Goal: Task Accomplishment & Management: Manage account settings

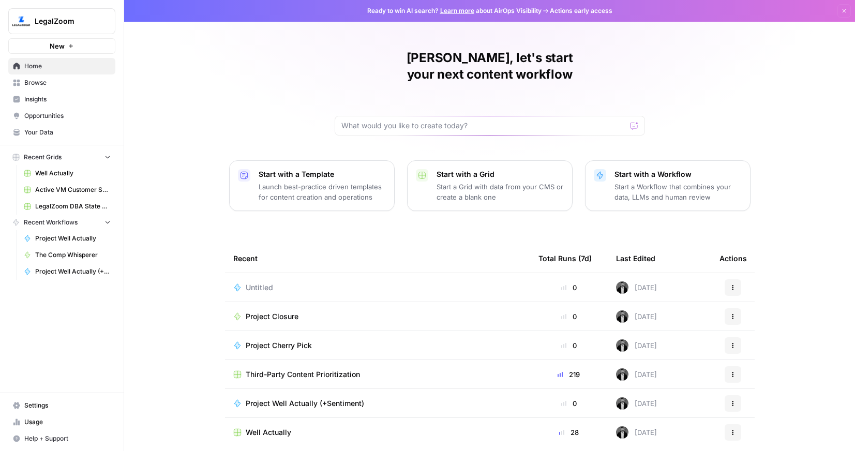
click at [319, 283] on div "Untitled" at bounding box center [377, 288] width 289 height 10
click at [298, 283] on div "Untitled" at bounding box center [377, 288] width 289 height 10
click at [735, 285] on icon "button" at bounding box center [733, 288] width 6 height 6
click at [754, 319] on span "Delete" at bounding box center [786, 319] width 83 height 10
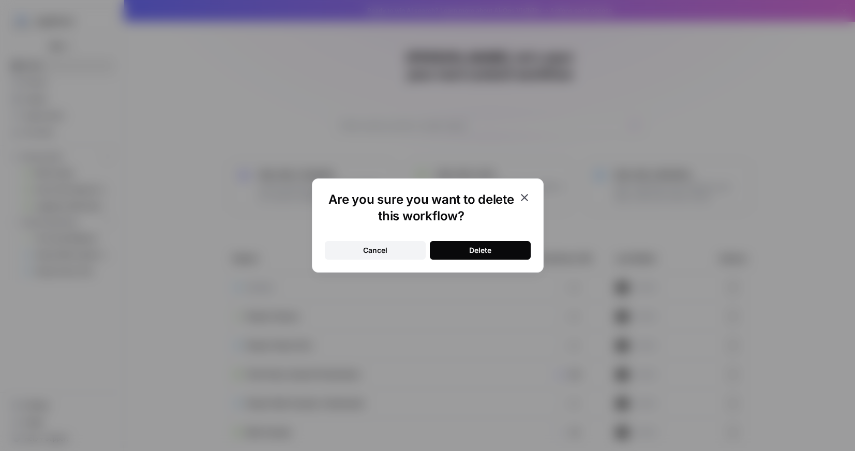
click at [492, 250] on button "Delete" at bounding box center [480, 250] width 101 height 19
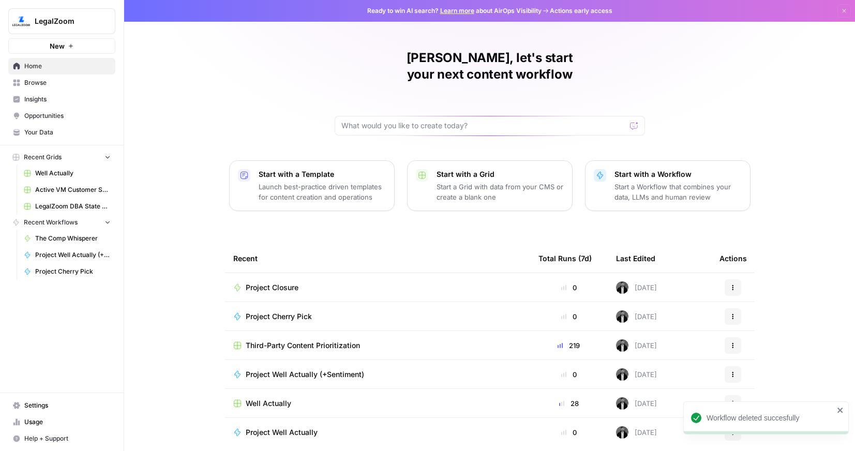
click at [51, 84] on span "Browse" at bounding box center [67, 82] width 86 height 9
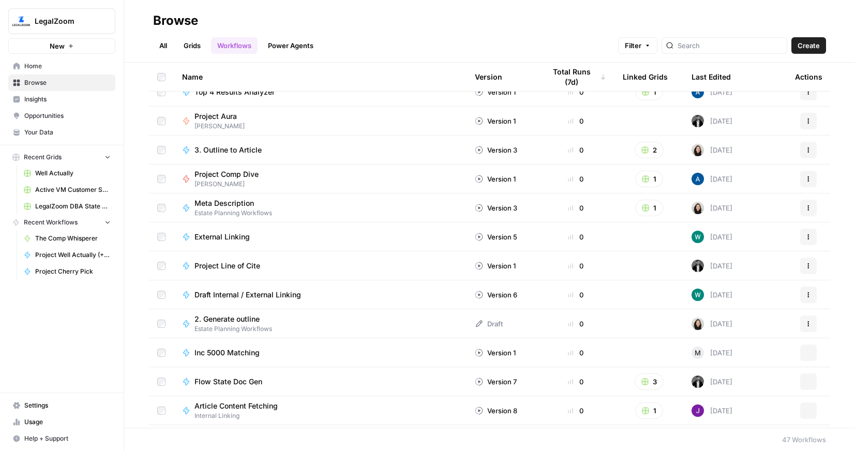
scroll to position [1026, 0]
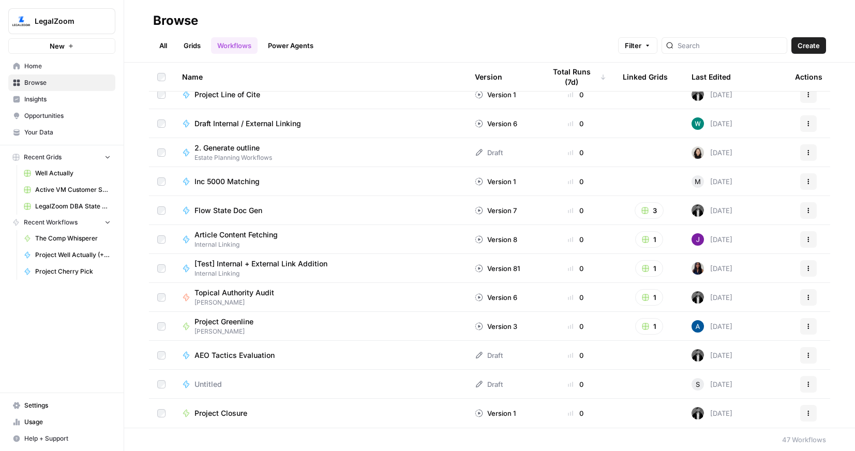
click at [167, 52] on link "All" at bounding box center [163, 45] width 20 height 17
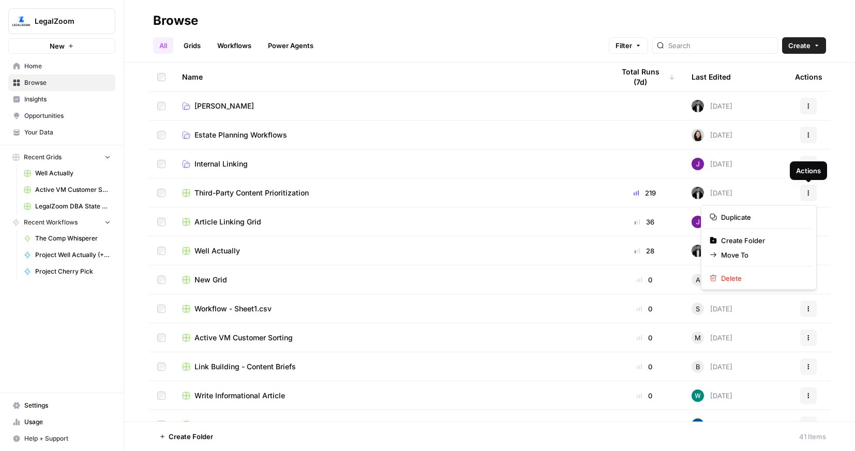
click at [805, 193] on span "Actions" at bounding box center [805, 193] width 1 height 1
click at [745, 257] on span "Move To" at bounding box center [762, 255] width 83 height 10
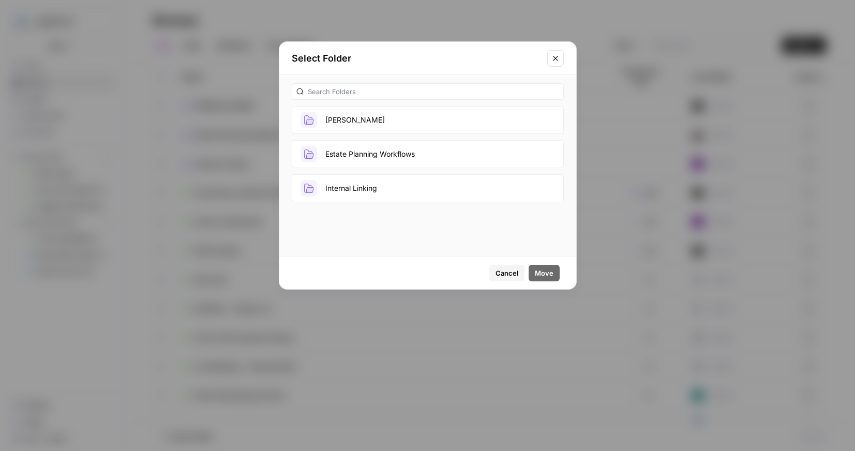
click at [367, 123] on button "[PERSON_NAME]" at bounding box center [428, 120] width 272 height 28
click at [549, 272] on span "Move" at bounding box center [544, 273] width 19 height 10
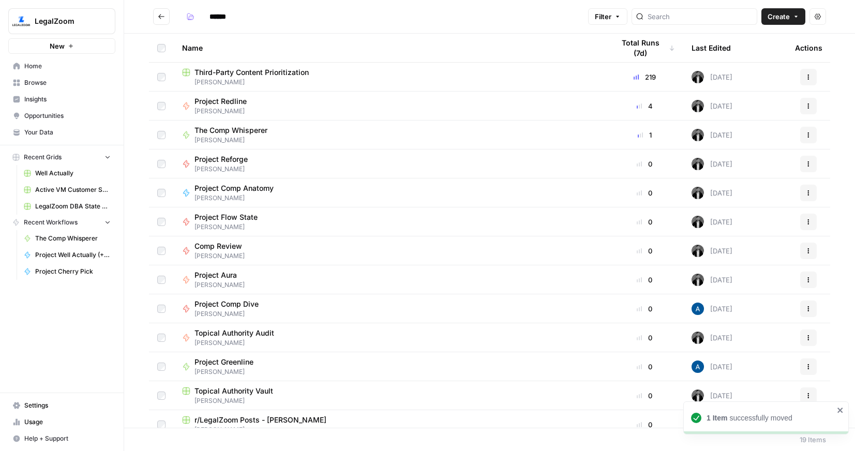
click at [158, 16] on icon "Go back" at bounding box center [161, 16] width 7 height 7
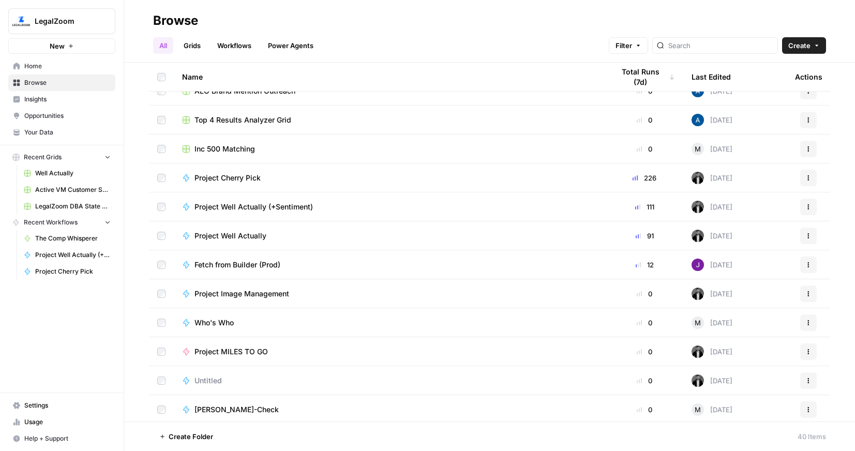
scroll to position [350, 0]
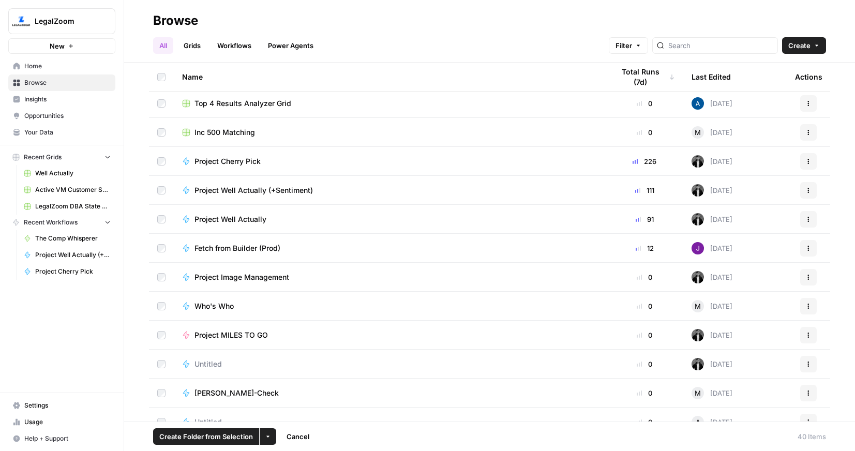
click at [161, 195] on td at bounding box center [161, 190] width 25 height 28
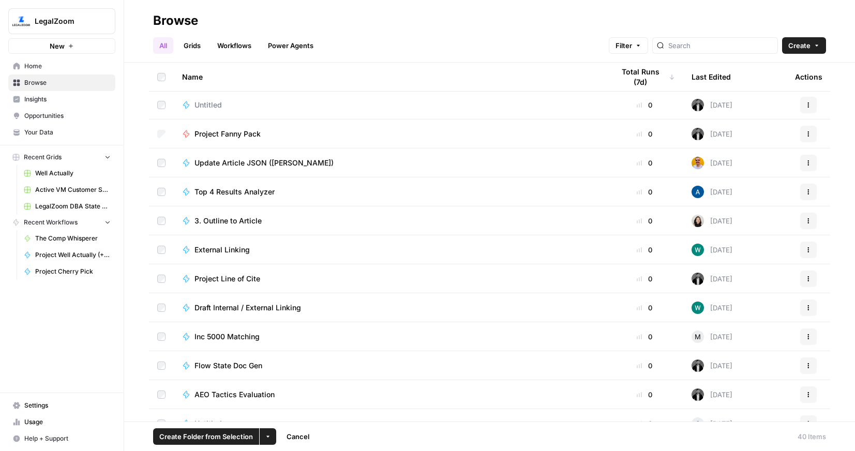
scroll to position [829, 0]
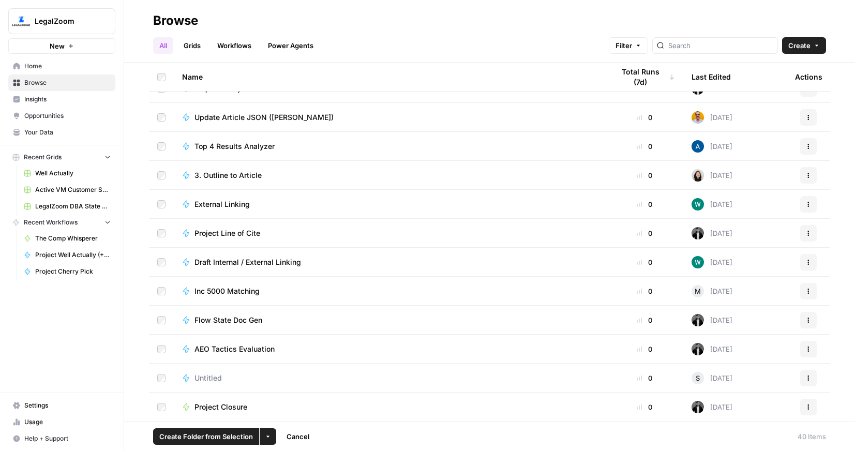
click at [159, 324] on td at bounding box center [161, 320] width 25 height 28
click at [275, 439] on button "More Options" at bounding box center [268, 436] width 17 height 17
click at [292, 398] on span "Move to" at bounding box center [292, 398] width 26 height 10
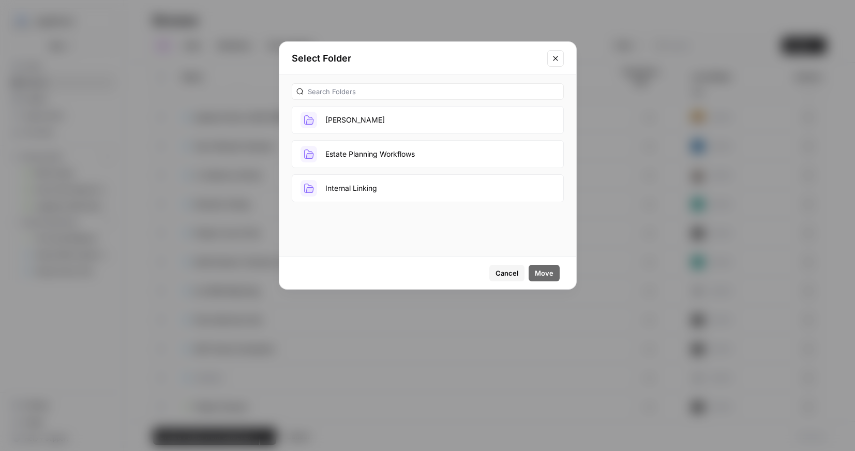
click at [369, 124] on button "[PERSON_NAME]" at bounding box center [428, 120] width 272 height 28
click at [536, 265] on button "Move" at bounding box center [544, 273] width 31 height 17
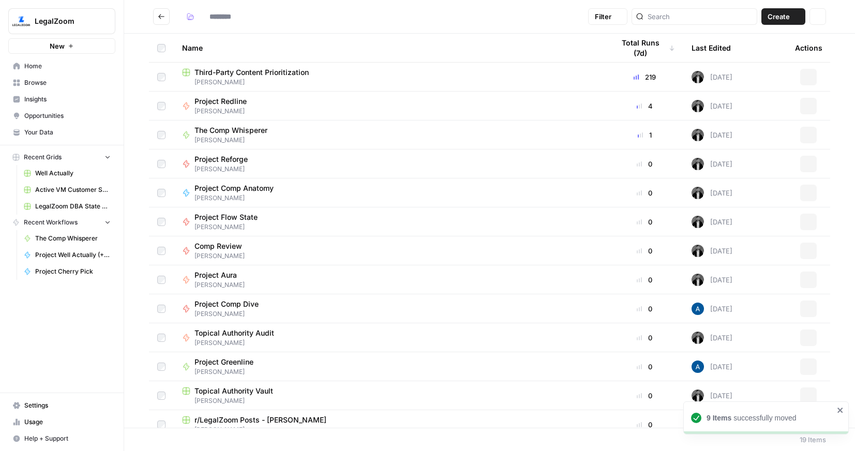
type input "******"
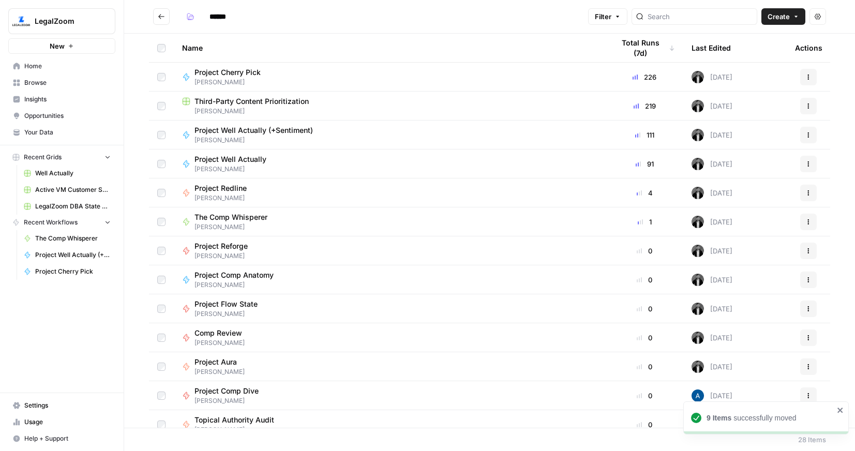
click at [162, 18] on icon "Go back" at bounding box center [161, 16] width 7 height 7
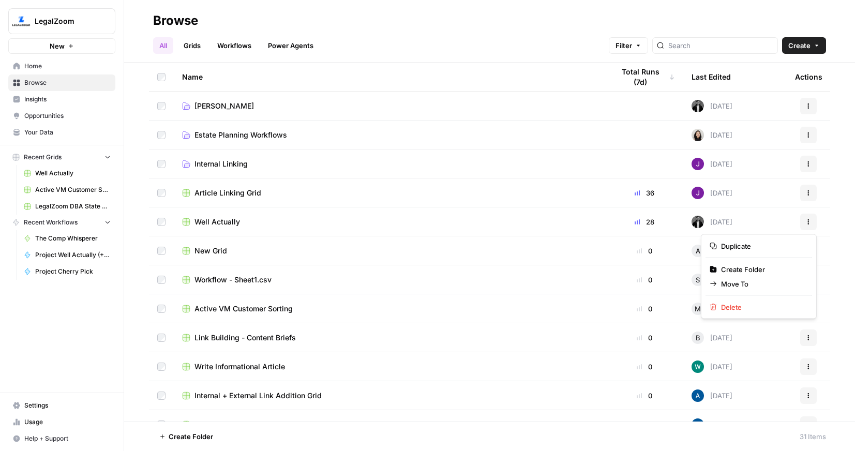
click at [807, 219] on icon "button" at bounding box center [809, 222] width 6 height 6
click at [749, 280] on span "Move To" at bounding box center [762, 284] width 83 height 10
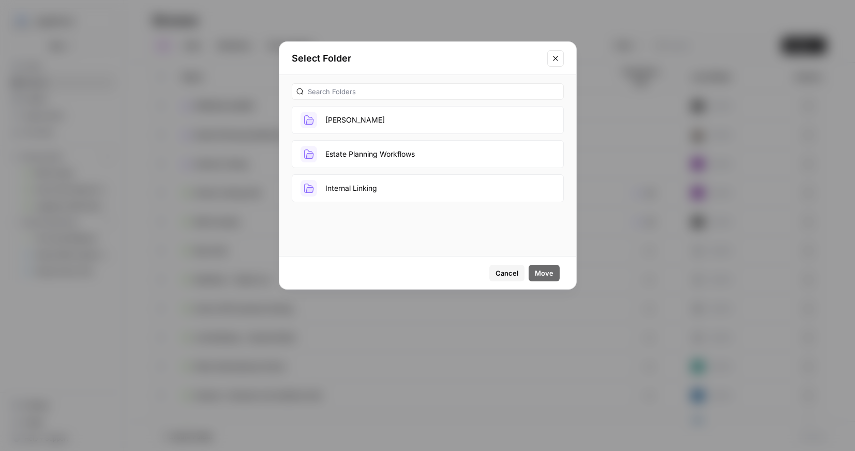
click at [364, 121] on button "[PERSON_NAME]" at bounding box center [428, 120] width 272 height 28
click at [549, 277] on span "Move" at bounding box center [544, 273] width 19 height 10
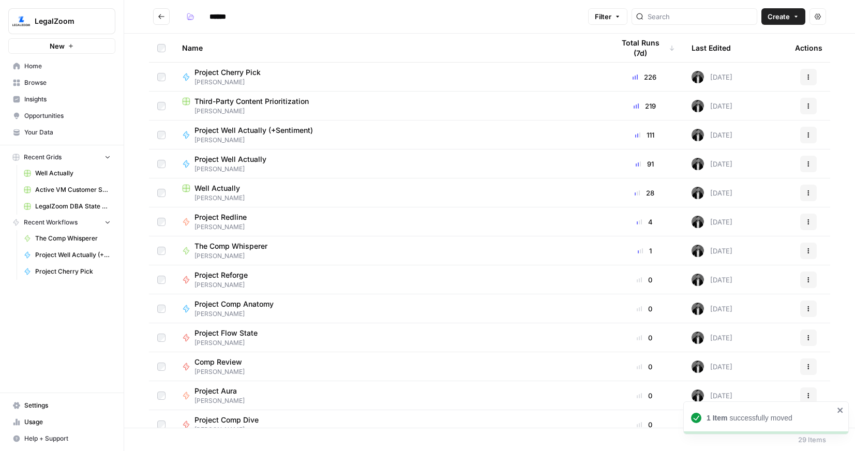
click at [155, 13] on button "Go back" at bounding box center [161, 16] width 17 height 17
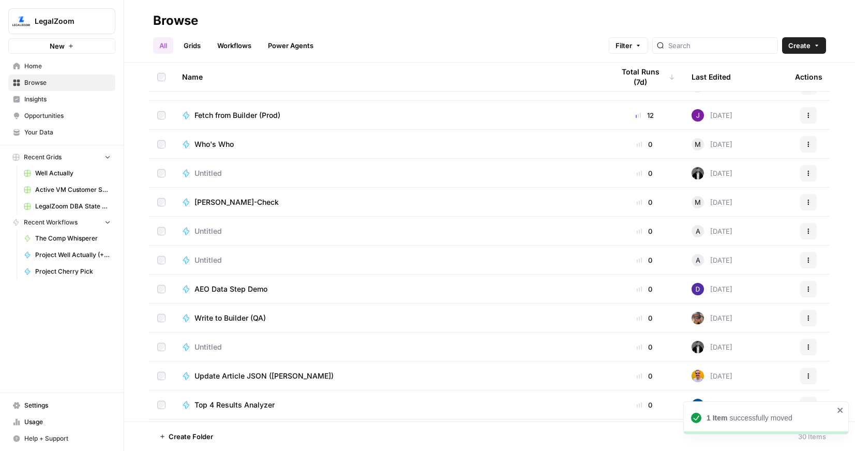
scroll to position [372, 0]
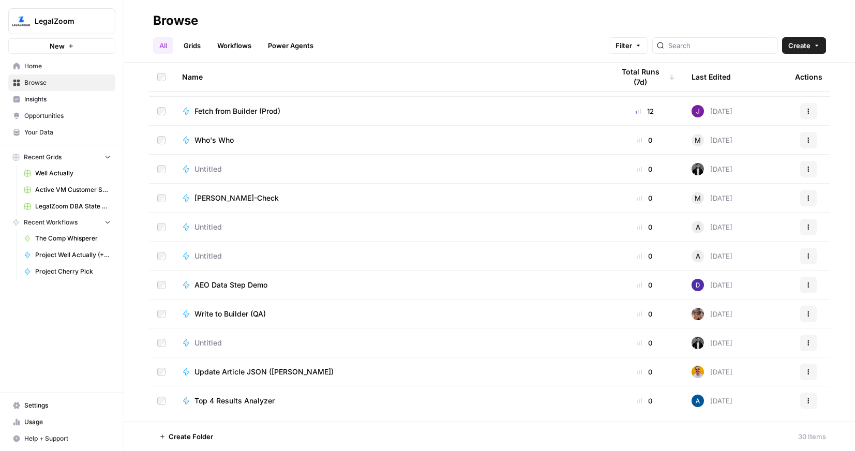
click at [211, 166] on span "Untitled" at bounding box center [208, 169] width 27 height 10
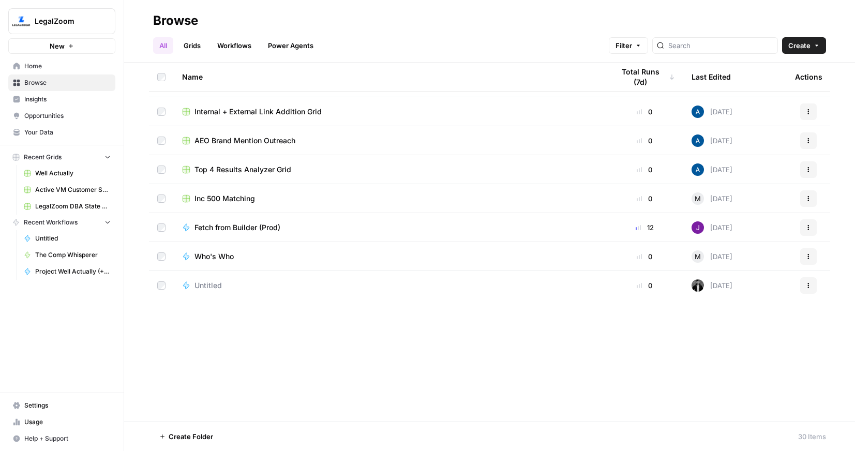
scroll to position [539, 0]
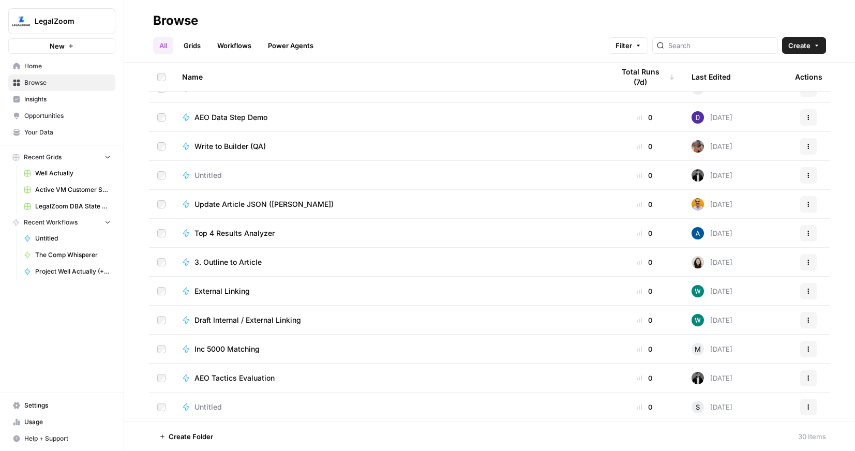
click at [806, 177] on icon "button" at bounding box center [809, 175] width 6 height 6
click at [745, 256] on span "Delete" at bounding box center [762, 261] width 83 height 10
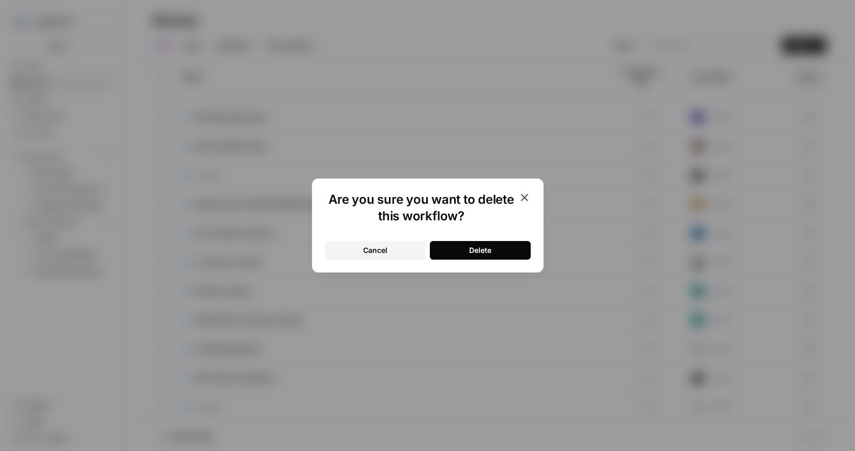
click at [495, 253] on button "Delete" at bounding box center [480, 250] width 101 height 19
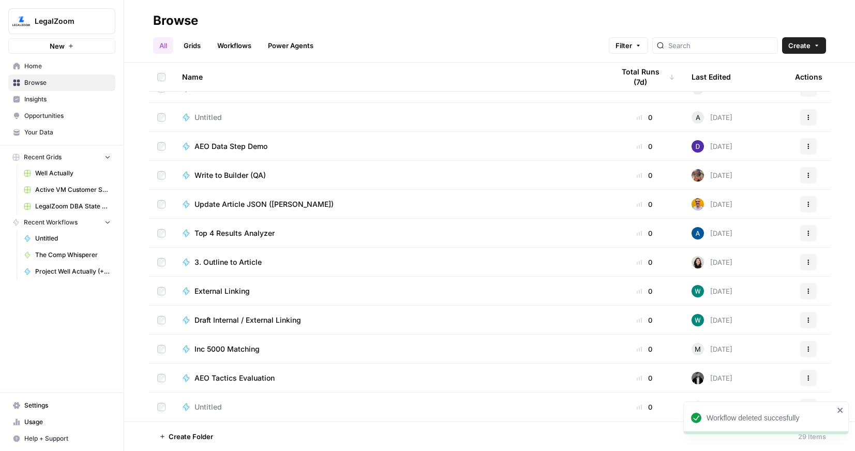
click at [808, 385] on button "Actions" at bounding box center [809, 378] width 17 height 17
click at [735, 336] on button "Move To" at bounding box center [759, 330] width 107 height 14
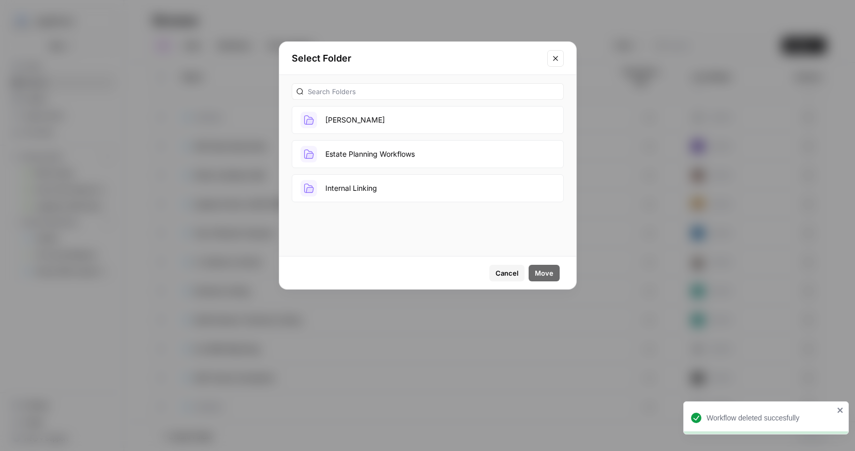
click at [348, 121] on button "[PERSON_NAME]" at bounding box center [428, 120] width 272 height 28
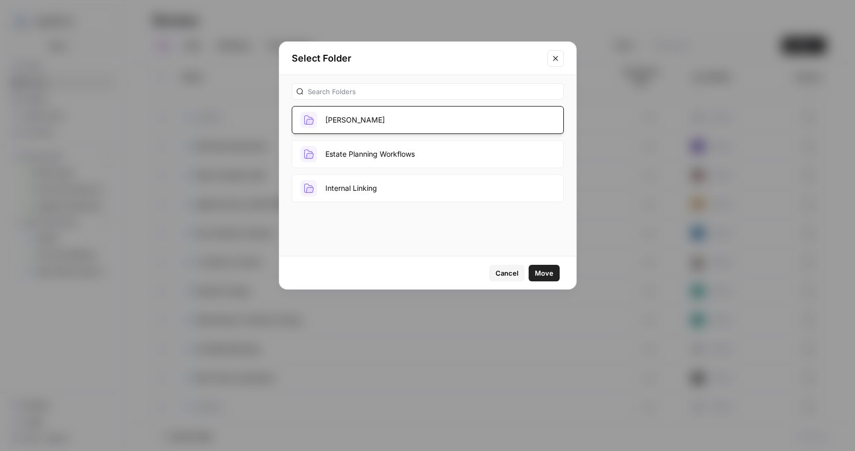
click at [537, 275] on span "Move" at bounding box center [544, 273] width 19 height 10
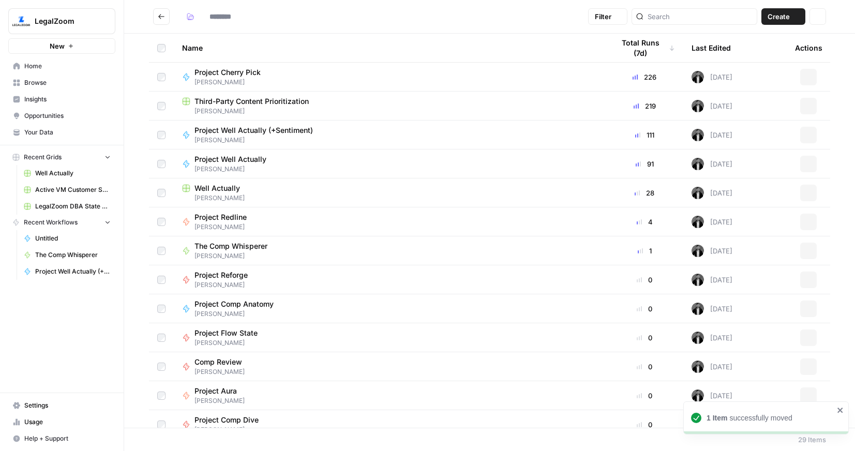
type input "******"
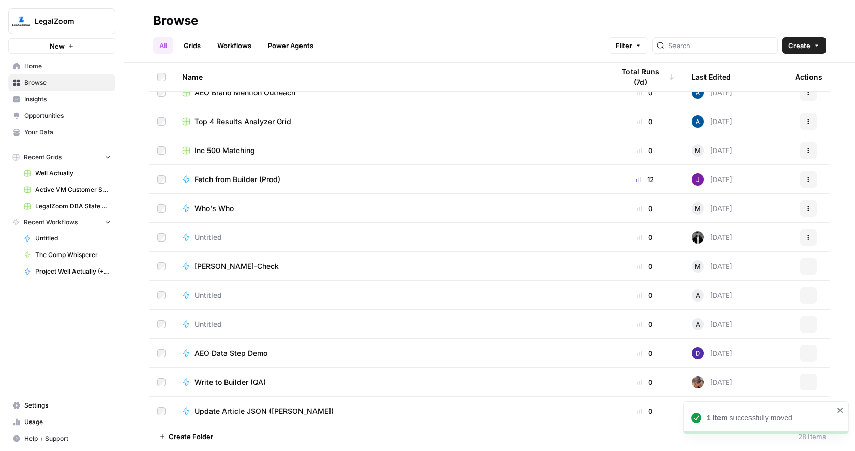
scroll to position [481, 0]
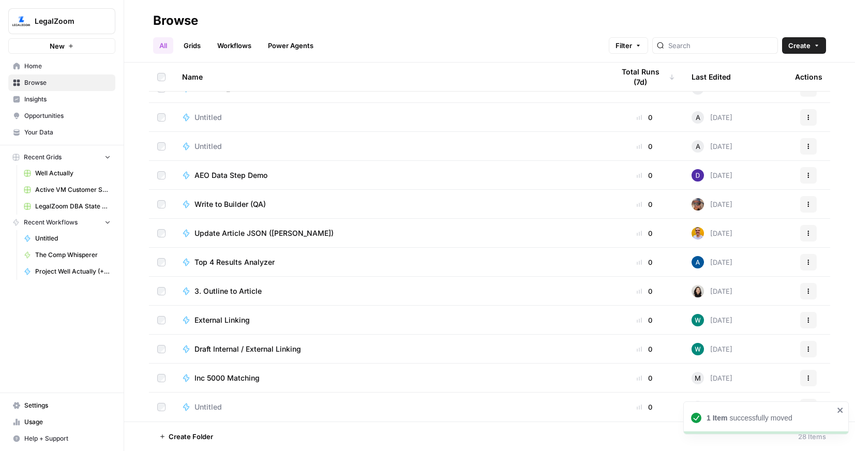
click at [840, 412] on icon "close" at bounding box center [840, 410] width 7 height 8
click at [213, 404] on span "Untitled" at bounding box center [208, 407] width 27 height 10
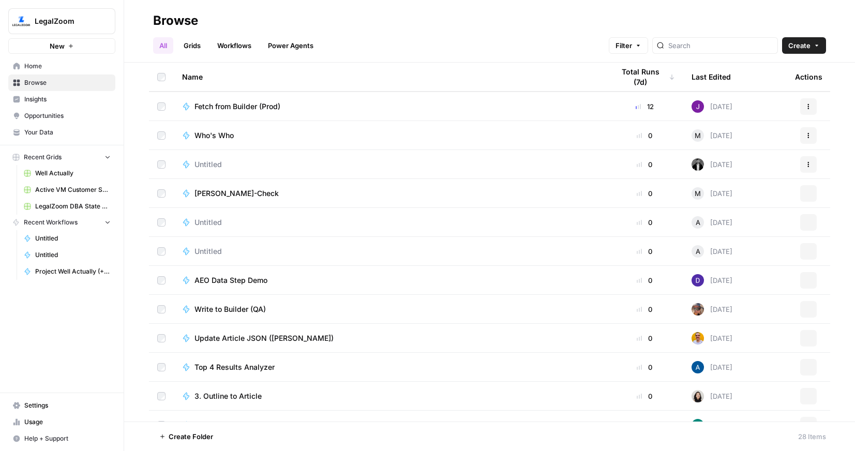
scroll to position [481, 0]
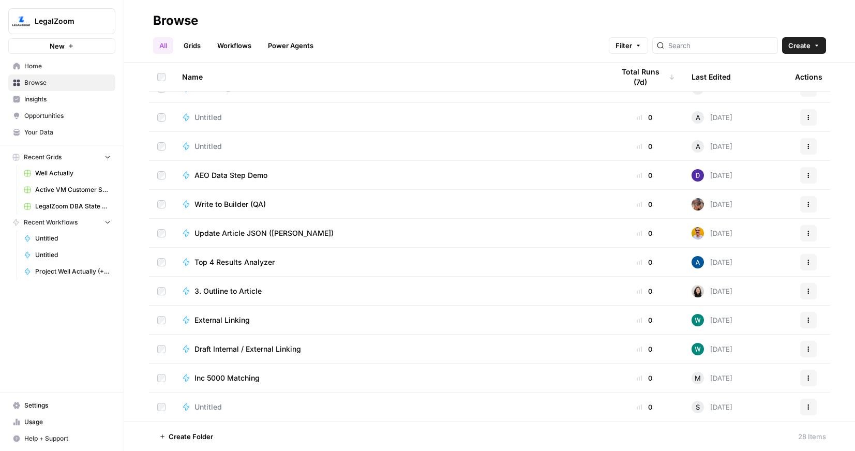
click at [811, 412] on button "Actions" at bounding box center [809, 407] width 17 height 17
click at [749, 384] on span "Delete" at bounding box center [762, 383] width 83 height 10
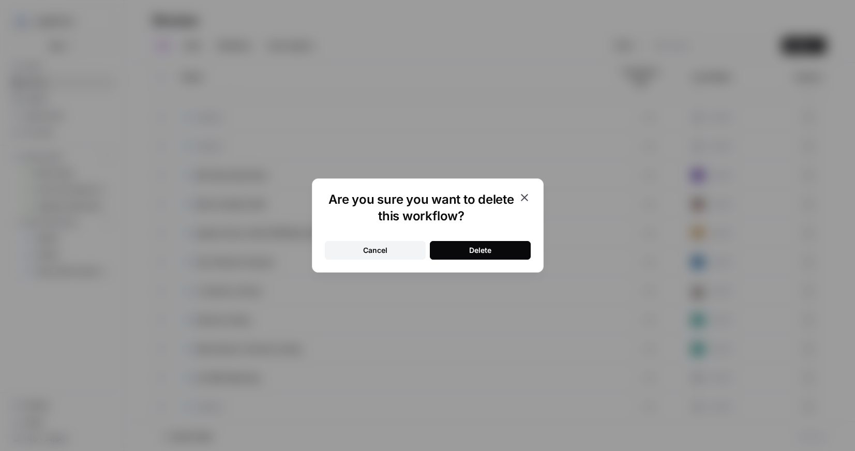
click at [492, 247] on button "Delete" at bounding box center [480, 250] width 101 height 19
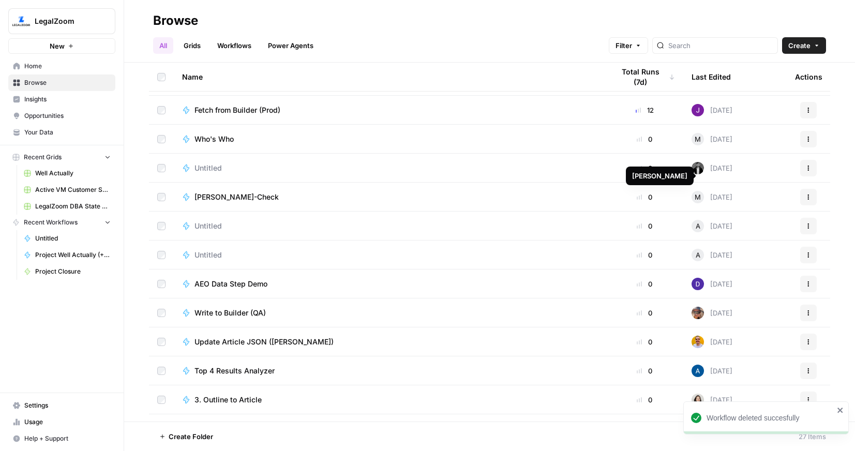
scroll to position [347, 0]
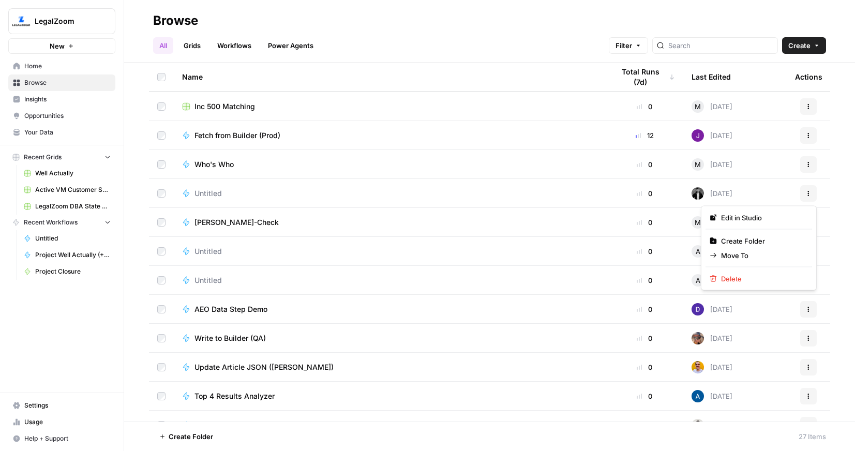
click at [807, 194] on icon "button" at bounding box center [809, 193] width 6 height 6
click at [744, 276] on span "Delete" at bounding box center [762, 279] width 83 height 10
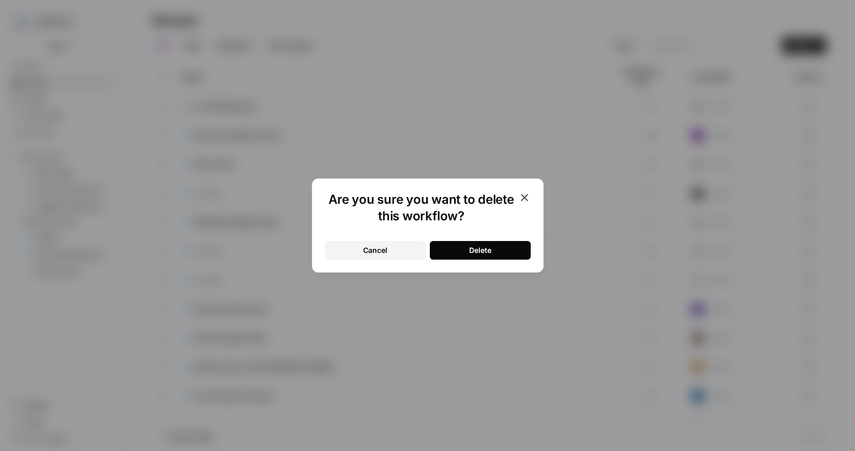
click at [492, 248] on button "Delete" at bounding box center [480, 250] width 101 height 19
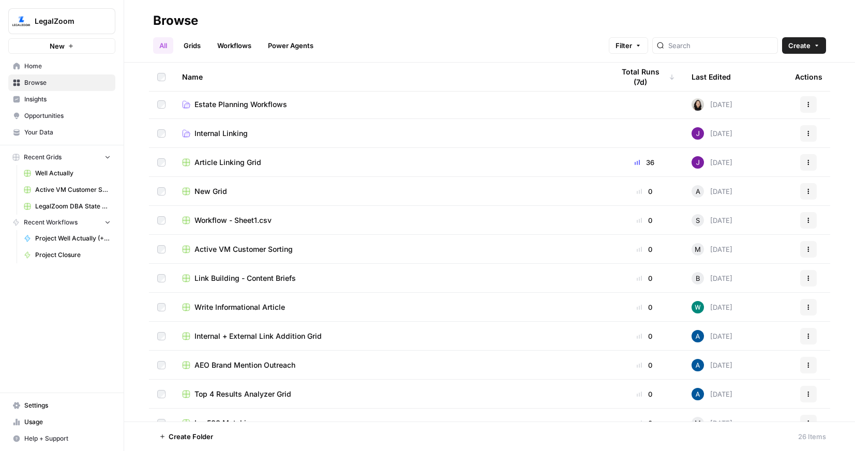
scroll to position [0, 0]
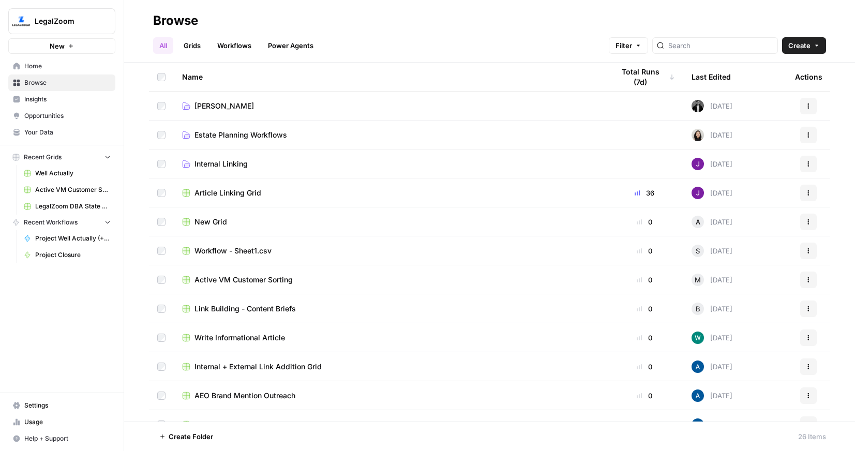
click at [212, 105] on span "[PERSON_NAME]" at bounding box center [225, 106] width 60 height 10
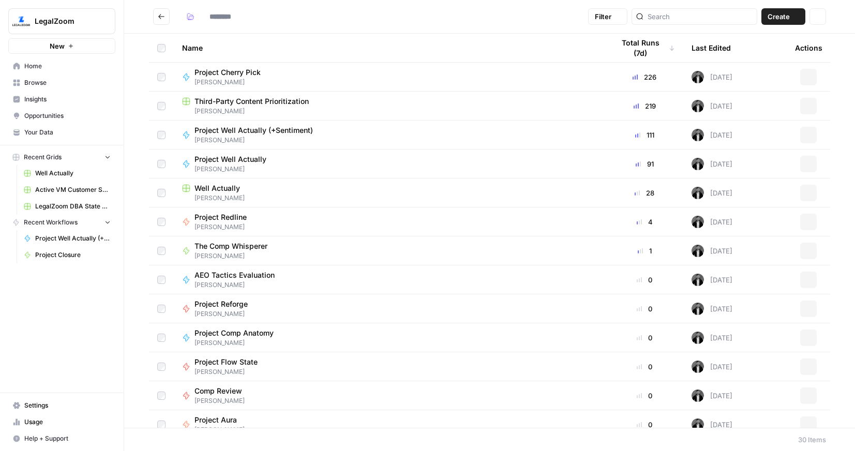
type input "******"
click at [36, 425] on span "Usage" at bounding box center [67, 422] width 86 height 9
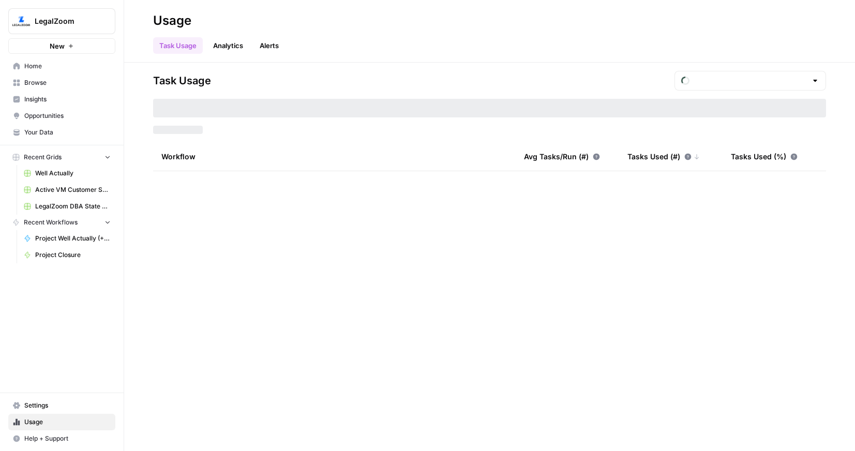
type input "September Tasks"
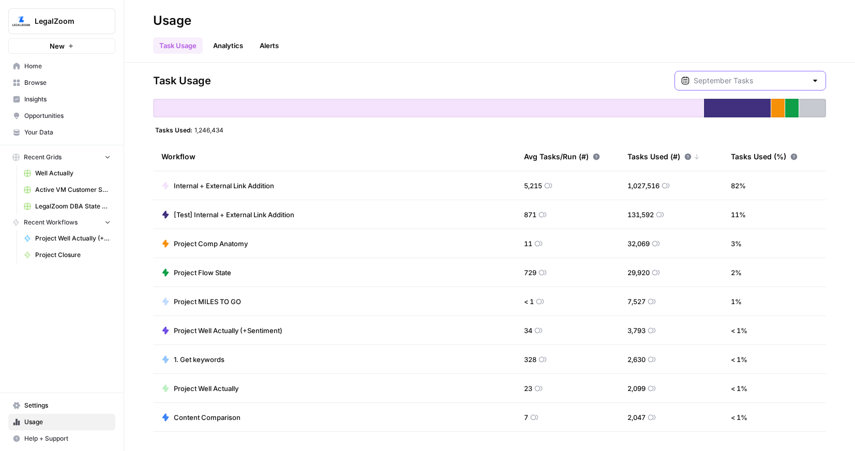
click at [768, 77] on input "text" at bounding box center [750, 81] width 113 height 10
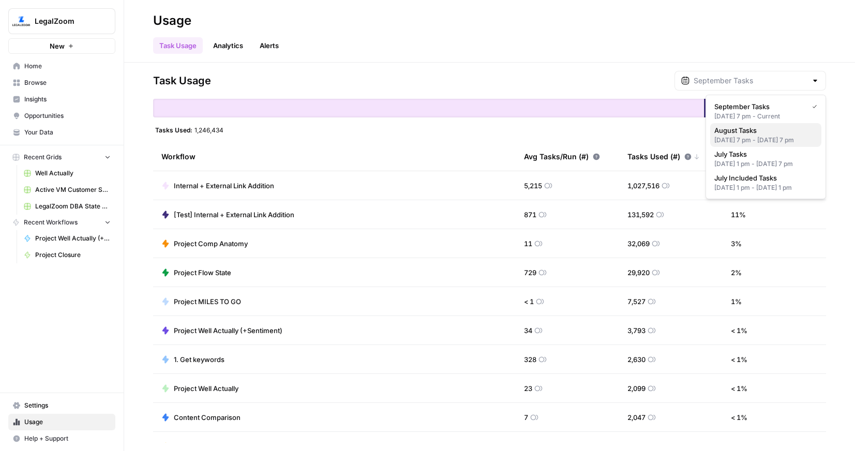
click at [742, 128] on span "August Tasks" at bounding box center [764, 130] width 99 height 10
type input "August Tasks"
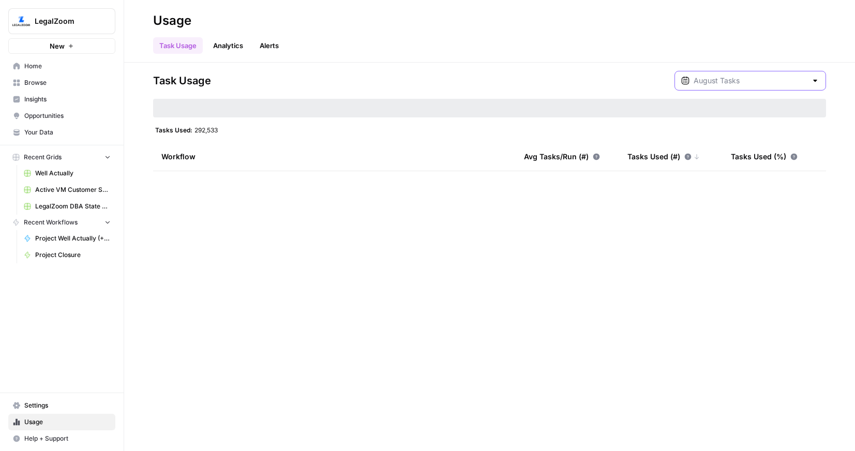
click at [751, 82] on input "text" at bounding box center [750, 81] width 113 height 10
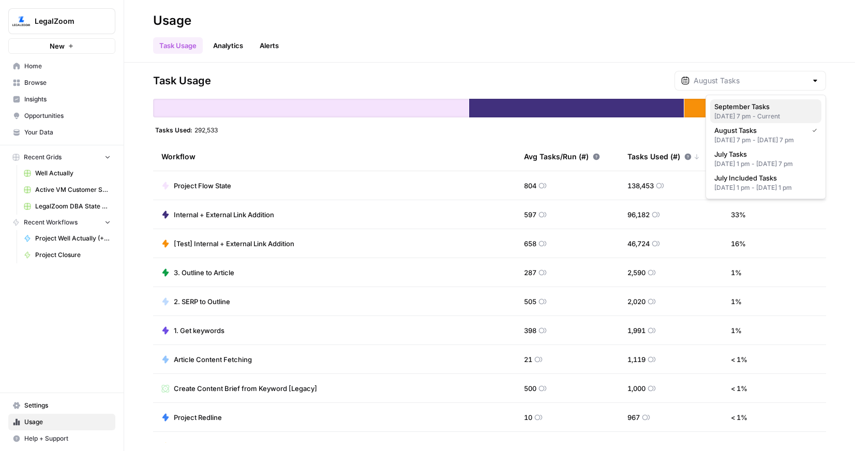
click at [739, 114] on div "[DATE] 7 pm - Current" at bounding box center [766, 116] width 103 height 9
type input "September Tasks"
